Goal: Task Accomplishment & Management: Manage account settings

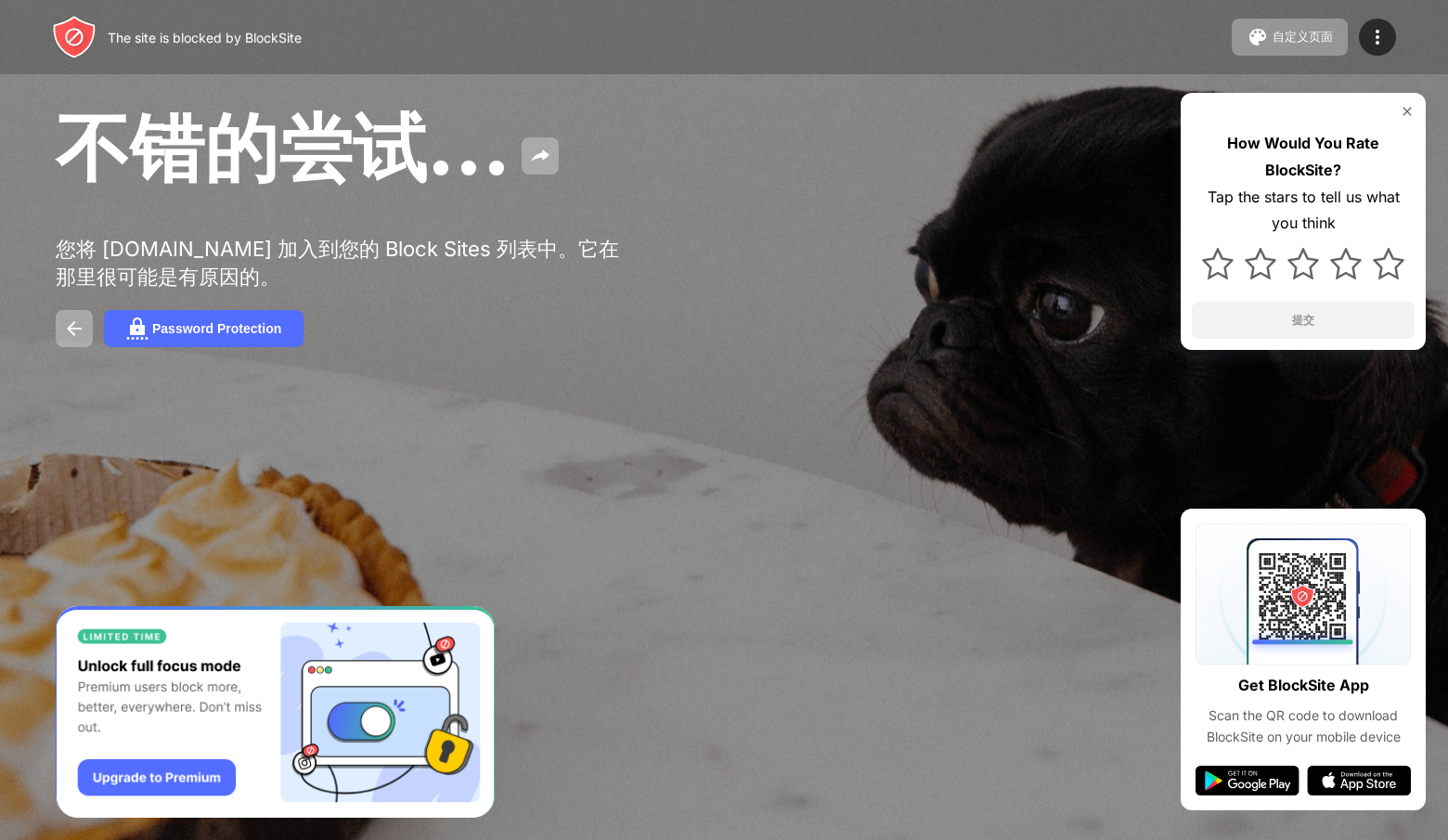
click at [1409, 110] on img at bounding box center [1407, 111] width 14 height 14
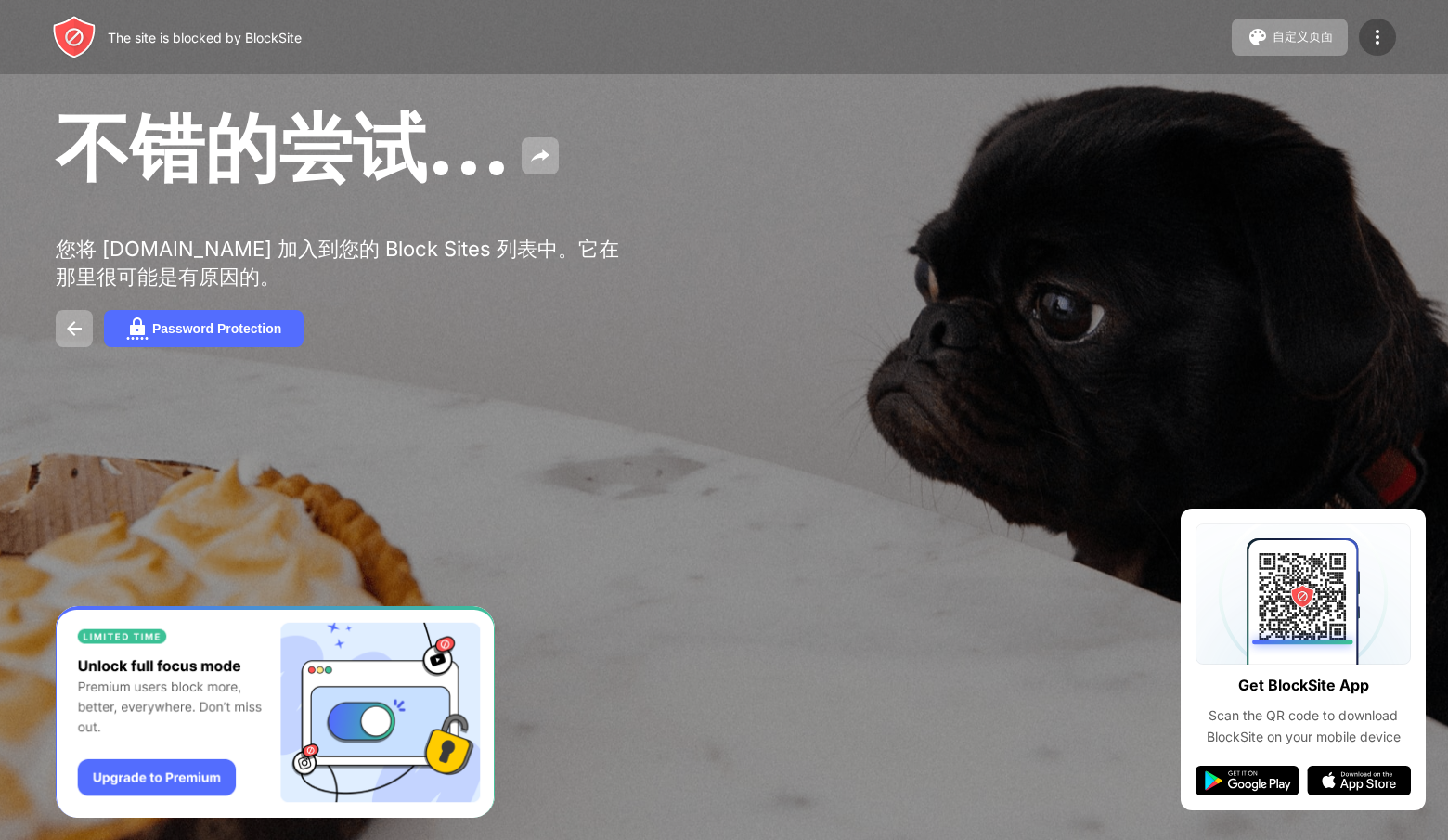
click at [1385, 35] on img at bounding box center [1377, 37] width 22 height 22
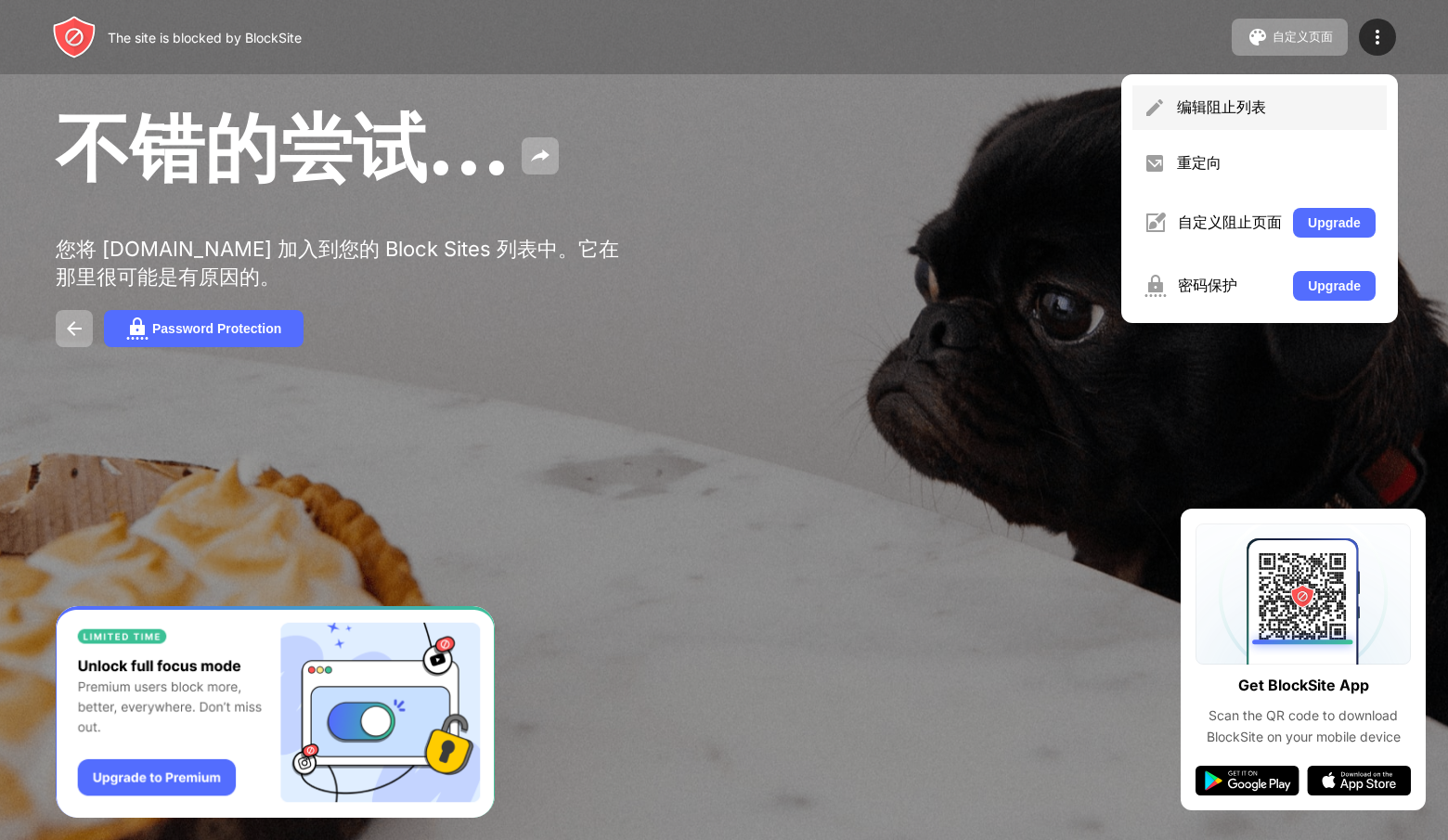
click at [1316, 95] on div "编辑阻止列表" at bounding box center [1260, 108] width 255 height 44
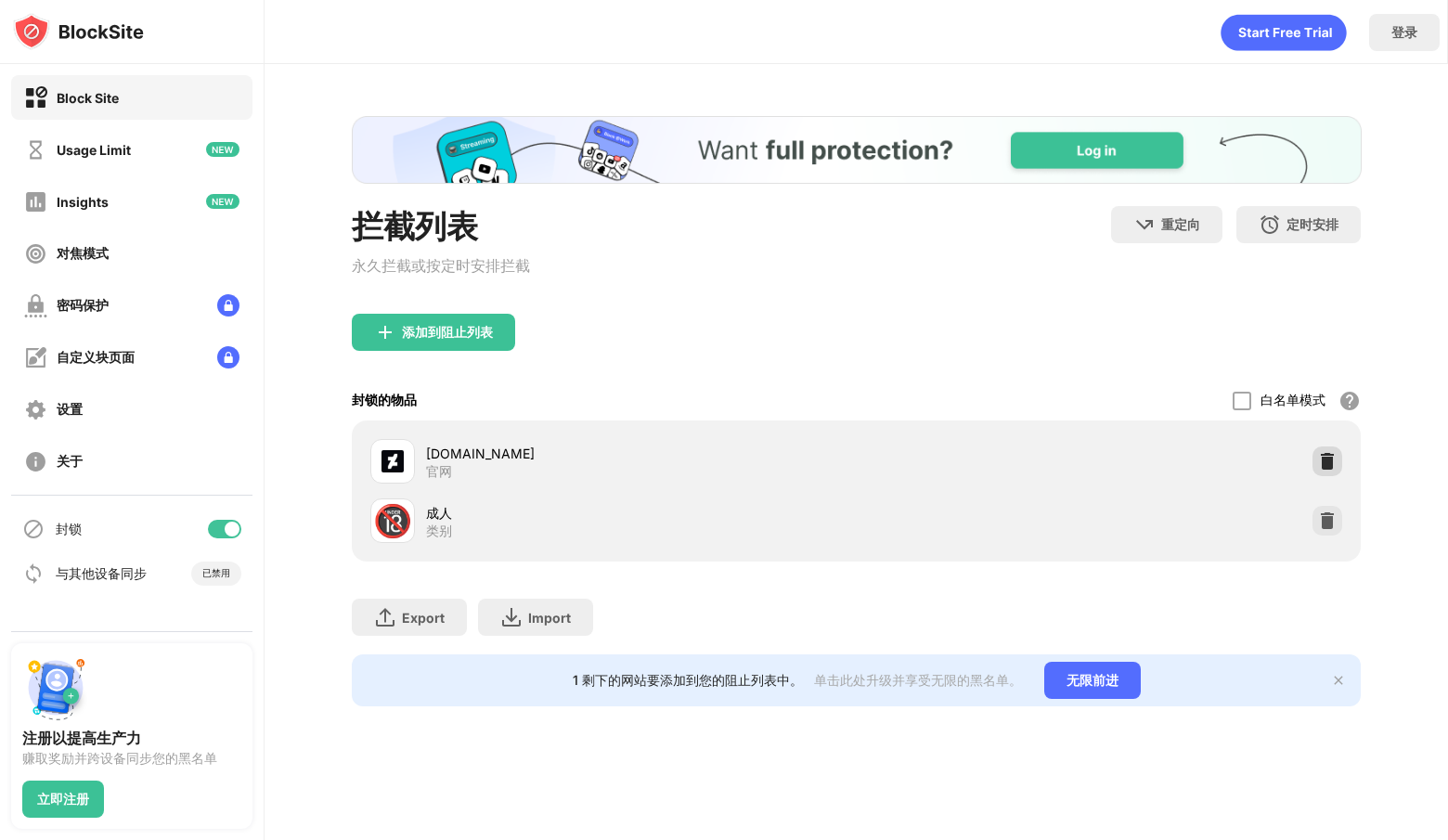
click at [1325, 462] on img at bounding box center [1326, 461] width 18 height 18
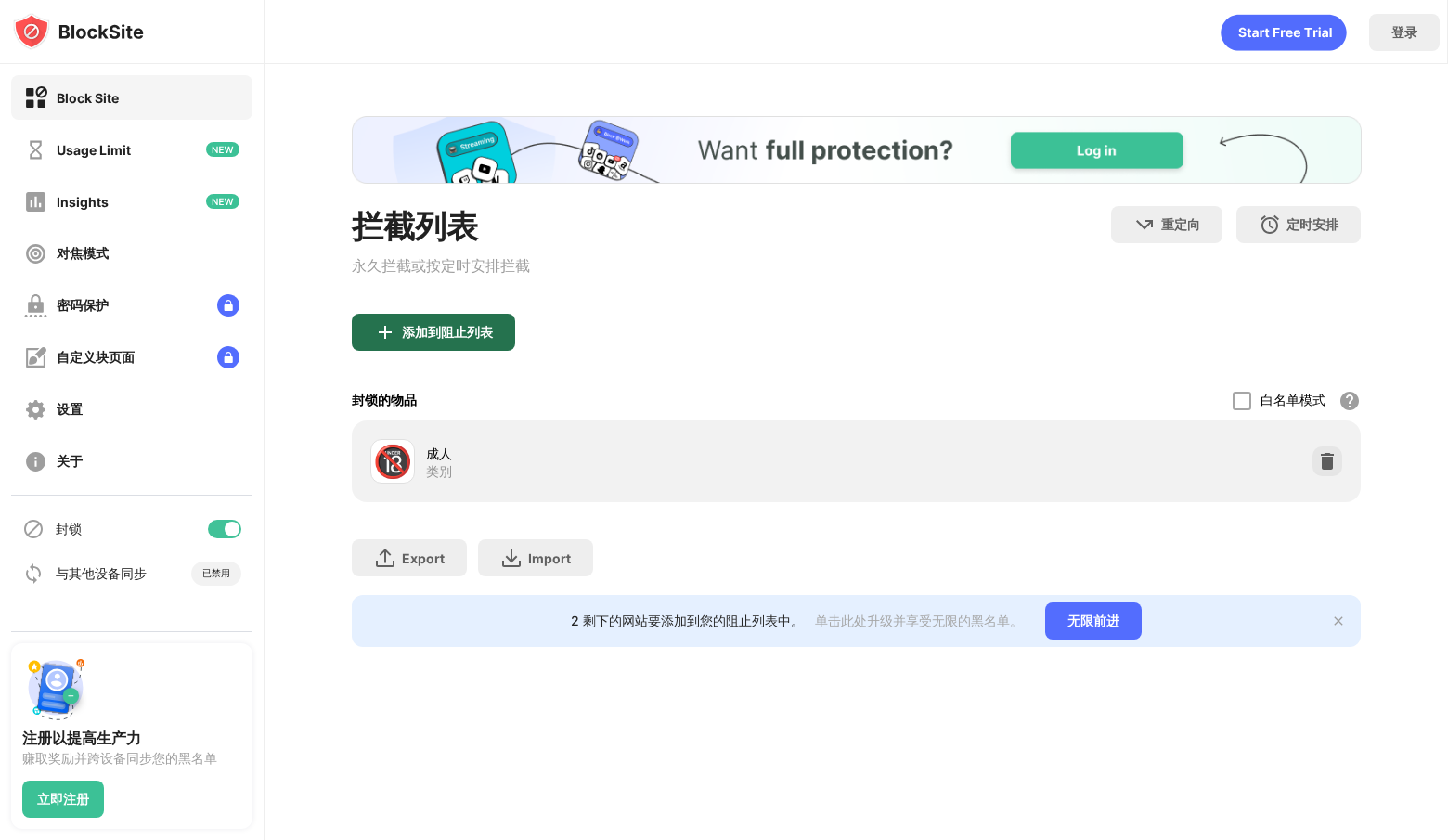
click at [402, 329] on div "添加到阻止列表" at bounding box center [448, 332] width 91 height 14
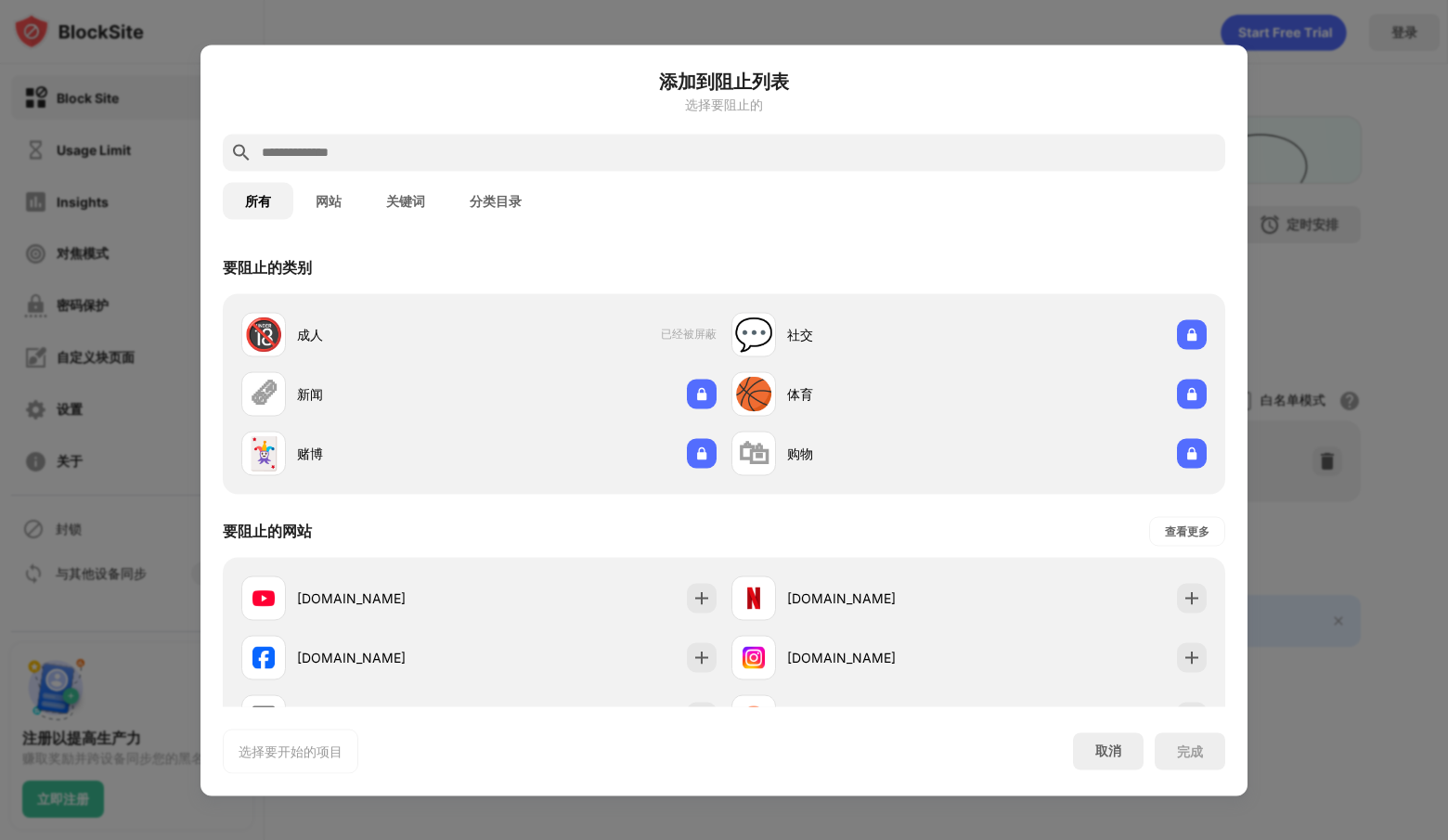
click at [422, 157] on input "text" at bounding box center [738, 151] width 958 height 22
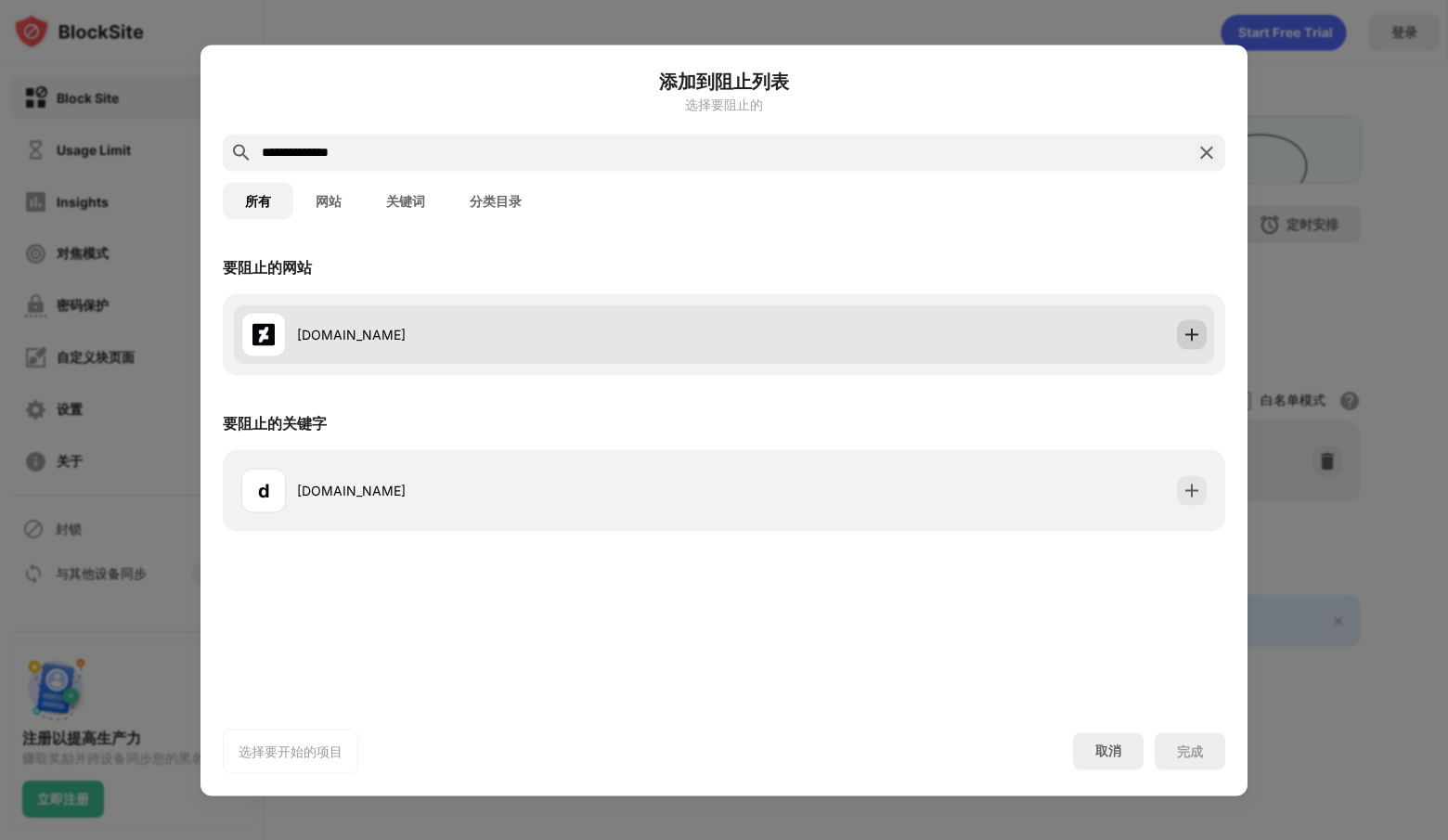
type input "**********"
click at [1188, 338] on img at bounding box center [1191, 334] width 18 height 18
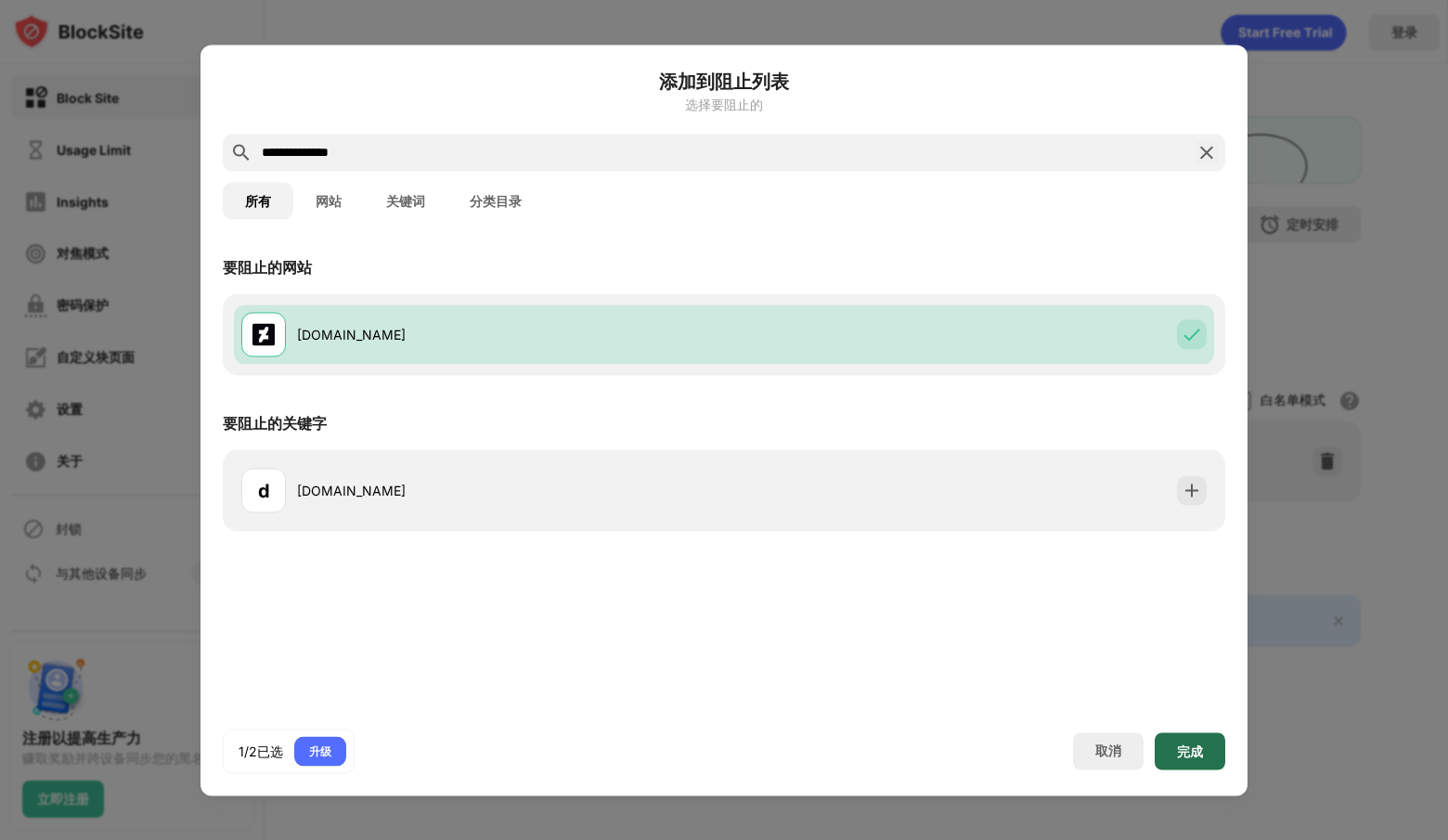
click at [1179, 741] on div "完成" at bounding box center [1189, 750] width 70 height 37
